Goal: Obtain resource: Obtain resource

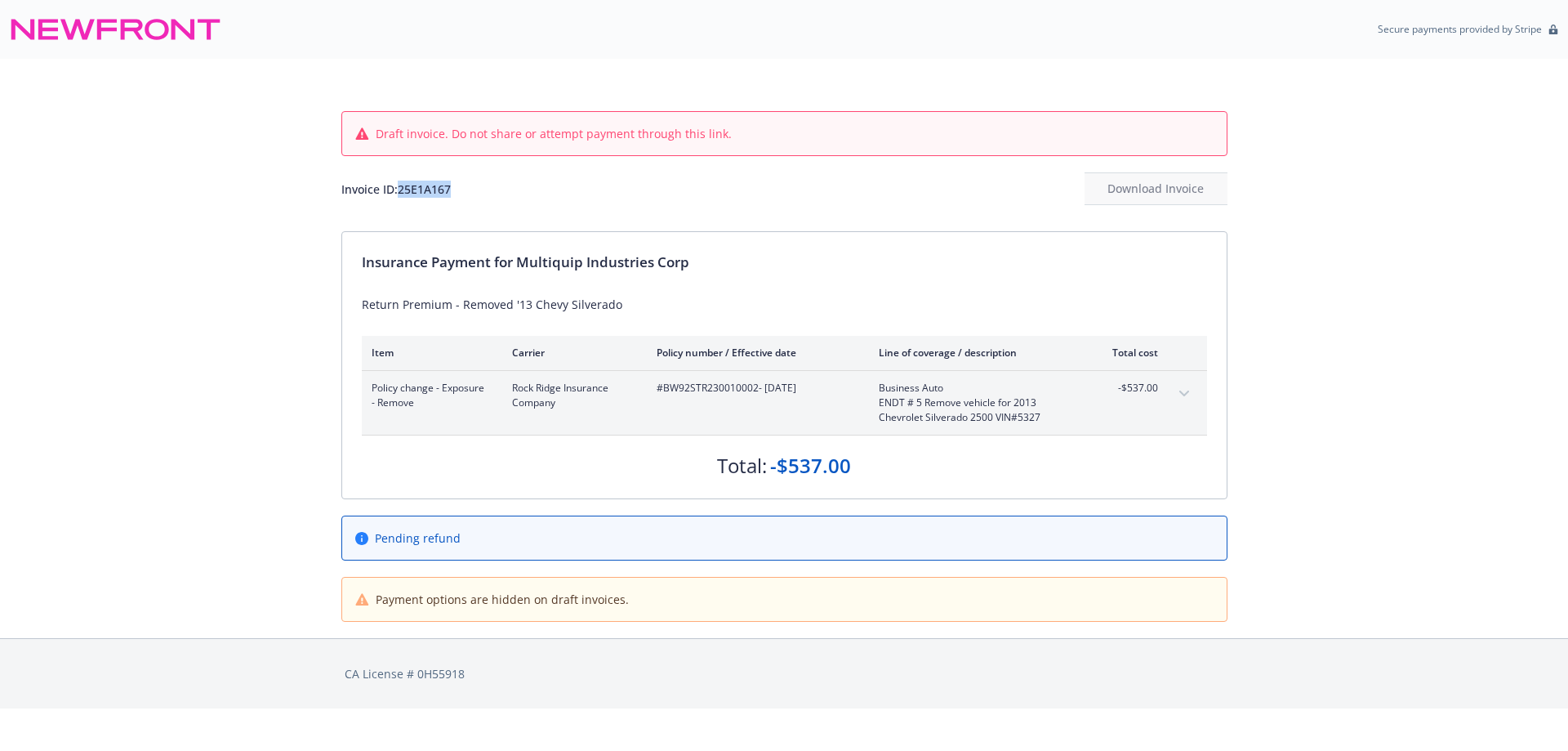
drag, startPoint x: 461, startPoint y: 202, endPoint x: 402, endPoint y: 199, distance: 59.1
click at [402, 199] on div "Invoice ID: 25E1A167 Download Invoice" at bounding box center [784, 189] width 886 height 33
copy div "25E1A167"
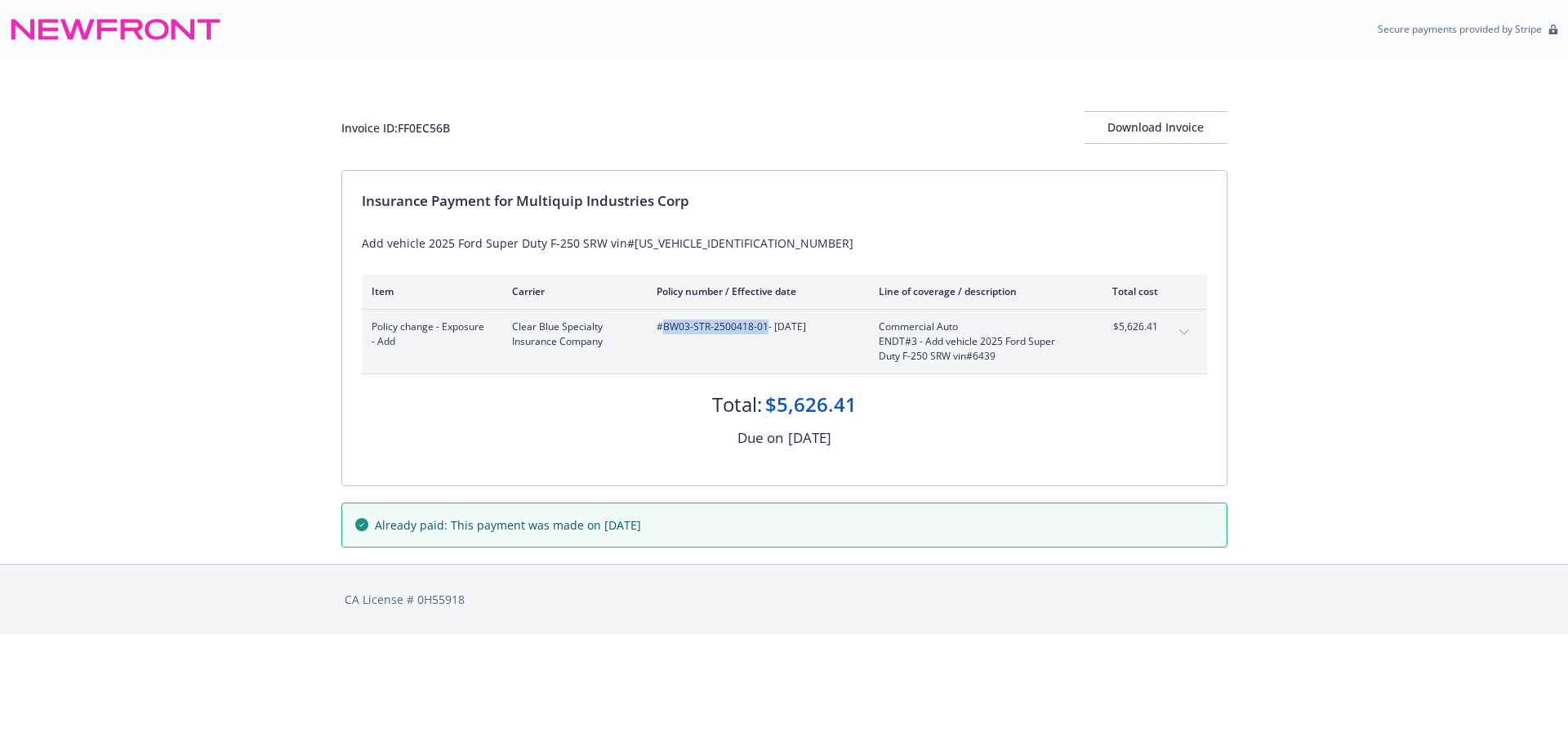
drag, startPoint x: 767, startPoint y: 334, endPoint x: 666, endPoint y: 338, distance: 101.1
click at [666, 338] on div "#BW03-STR-2500418-01 - 05/09/2025" at bounding box center [755, 342] width 196 height 44
copy span "BW03-STR-2500418-01"
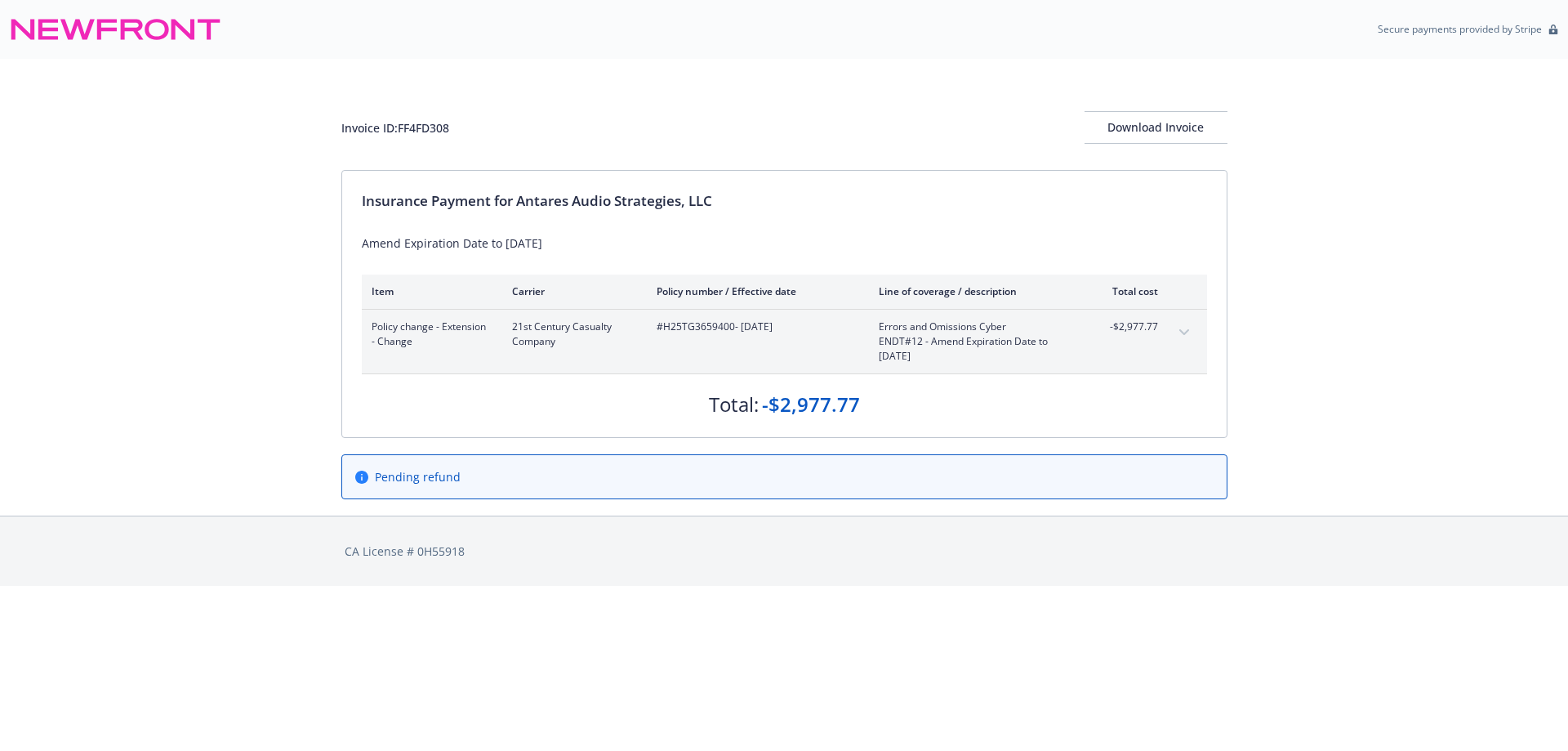
click at [731, 324] on span "#H25TG3659400 - 07/04/2025" at bounding box center [755, 327] width 196 height 15
drag, startPoint x: 736, startPoint y: 327, endPoint x: 660, endPoint y: 319, distance: 76.4
click at [660, 320] on span "#H25TG3659400 - 07/04/2025" at bounding box center [755, 327] width 196 height 15
copy span "H25TG3659400"
click at [476, 550] on div "CA License # 0H55918" at bounding box center [784, 551] width 880 height 17
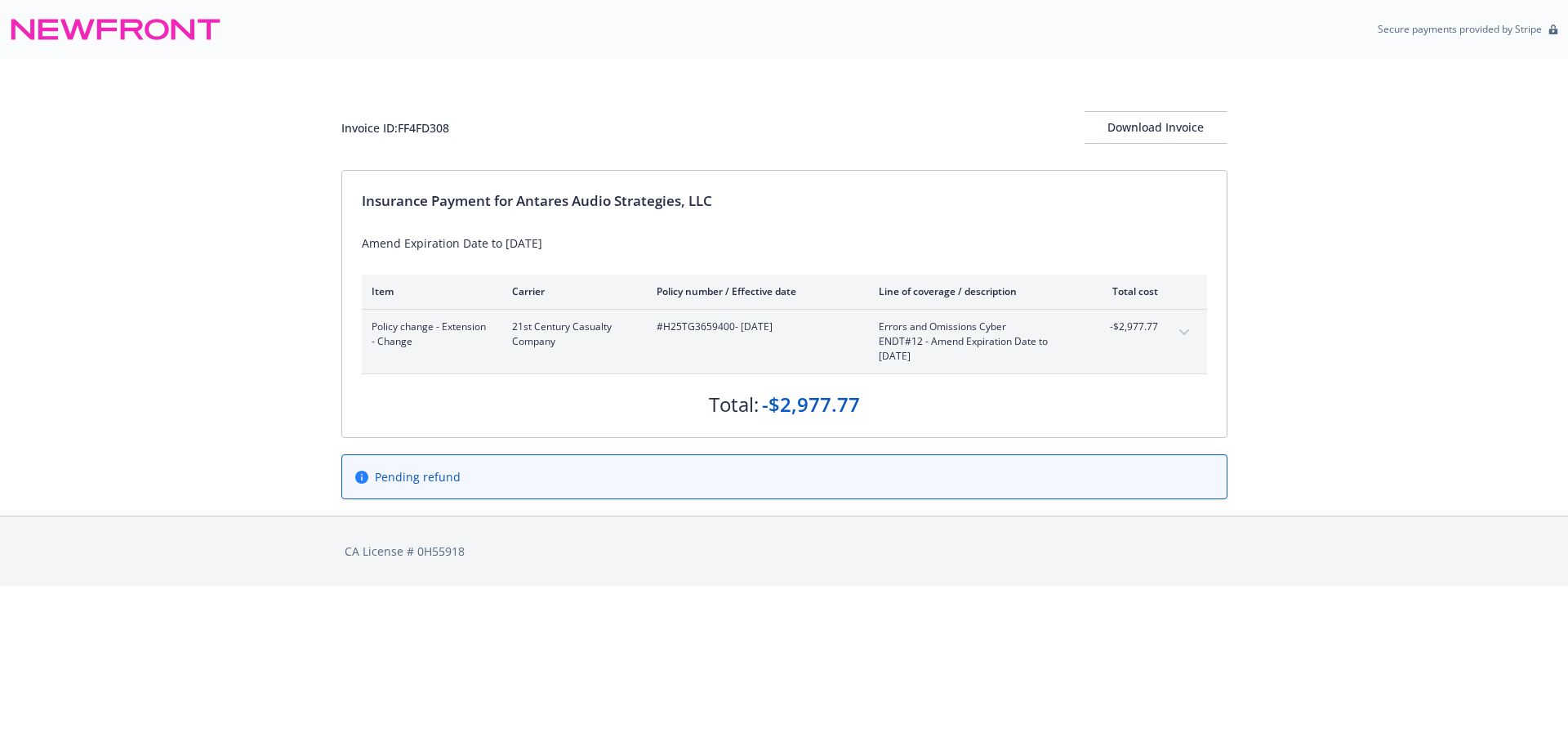
click at [742, 350] on div "#H25TG3659400 - 07/04/2025" at bounding box center [755, 342] width 196 height 44
drag, startPoint x: 735, startPoint y: 334, endPoint x: 664, endPoint y: 329, distance: 71.2
click at [664, 329] on div "#H25TG3659400 - 07/04/2025" at bounding box center [755, 342] width 196 height 44
click at [673, 330] on span "#H25TG3659400 - 07/04/2025" at bounding box center [755, 327] width 196 height 15
drag, startPoint x: 663, startPoint y: 326, endPoint x: 732, endPoint y: 325, distance: 69.0
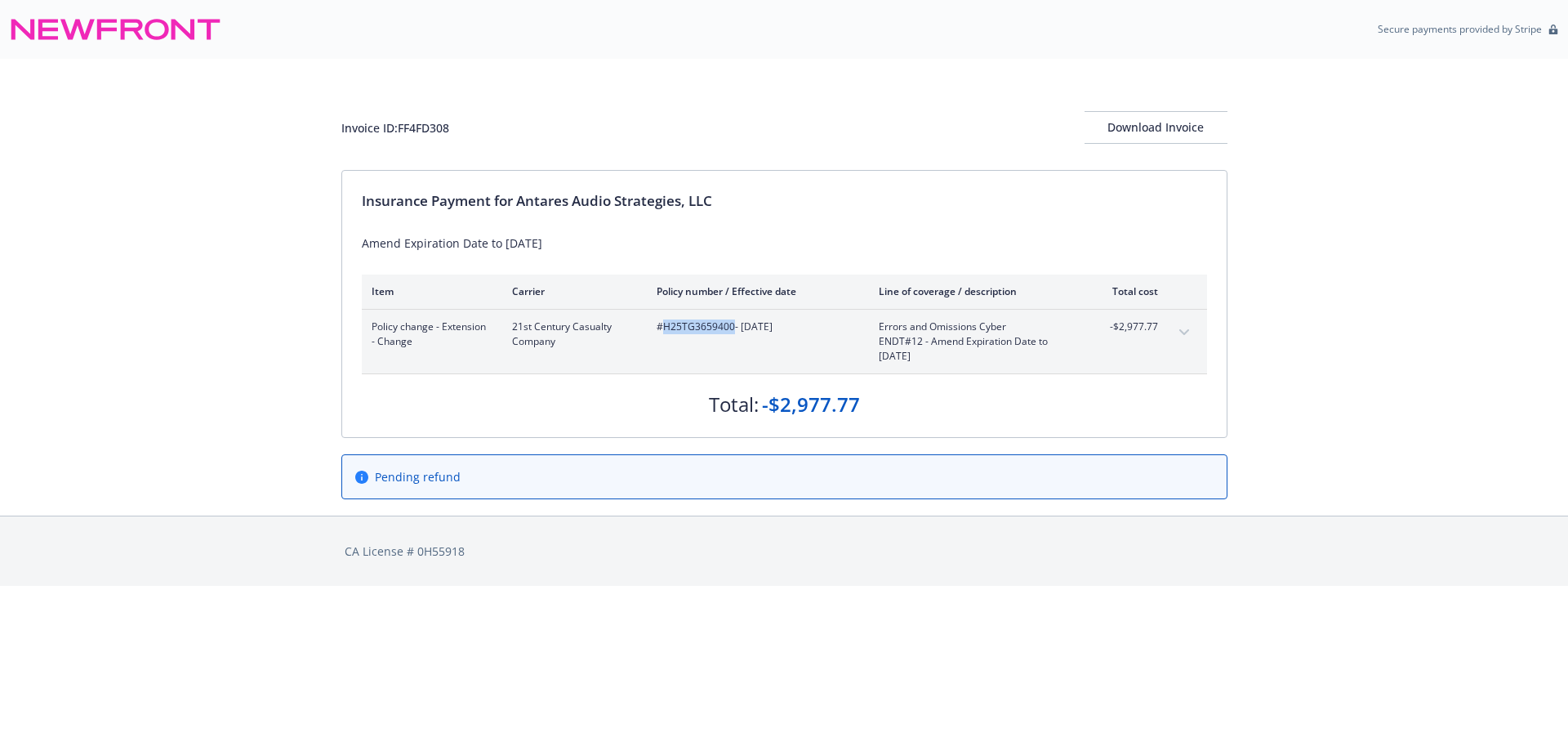
click at [732, 325] on span "#H25TG3659400 - 07/04/2025" at bounding box center [755, 327] width 196 height 15
copy span "H25TG3659400"
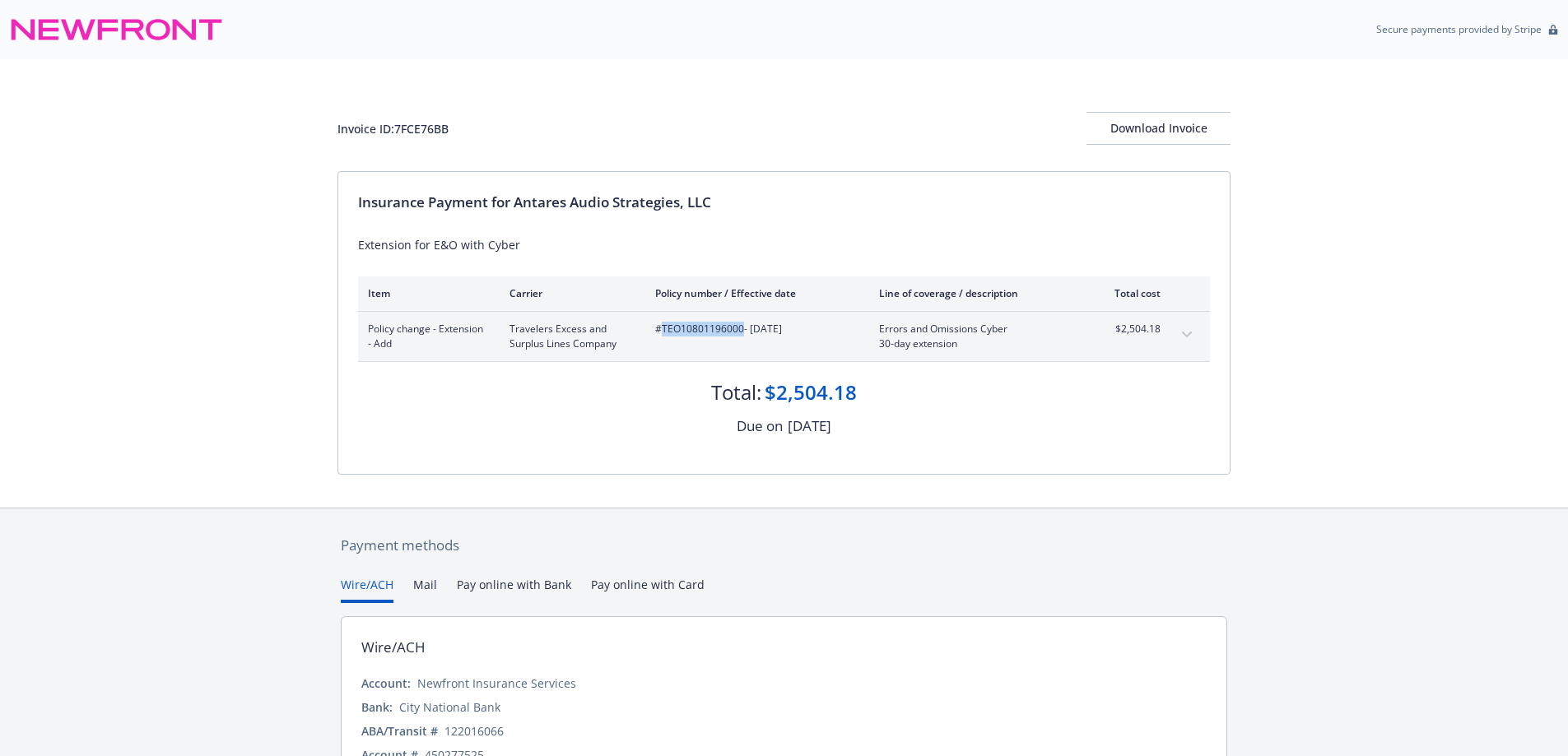
drag, startPoint x: 742, startPoint y: 336, endPoint x: 661, endPoint y: 333, distance: 81.1
click at [661, 333] on span "#TEO10801196000 - [DATE]" at bounding box center [754, 329] width 198 height 15
copy span "TEO10801196000"
